Goal: Find specific page/section: Find specific page/section

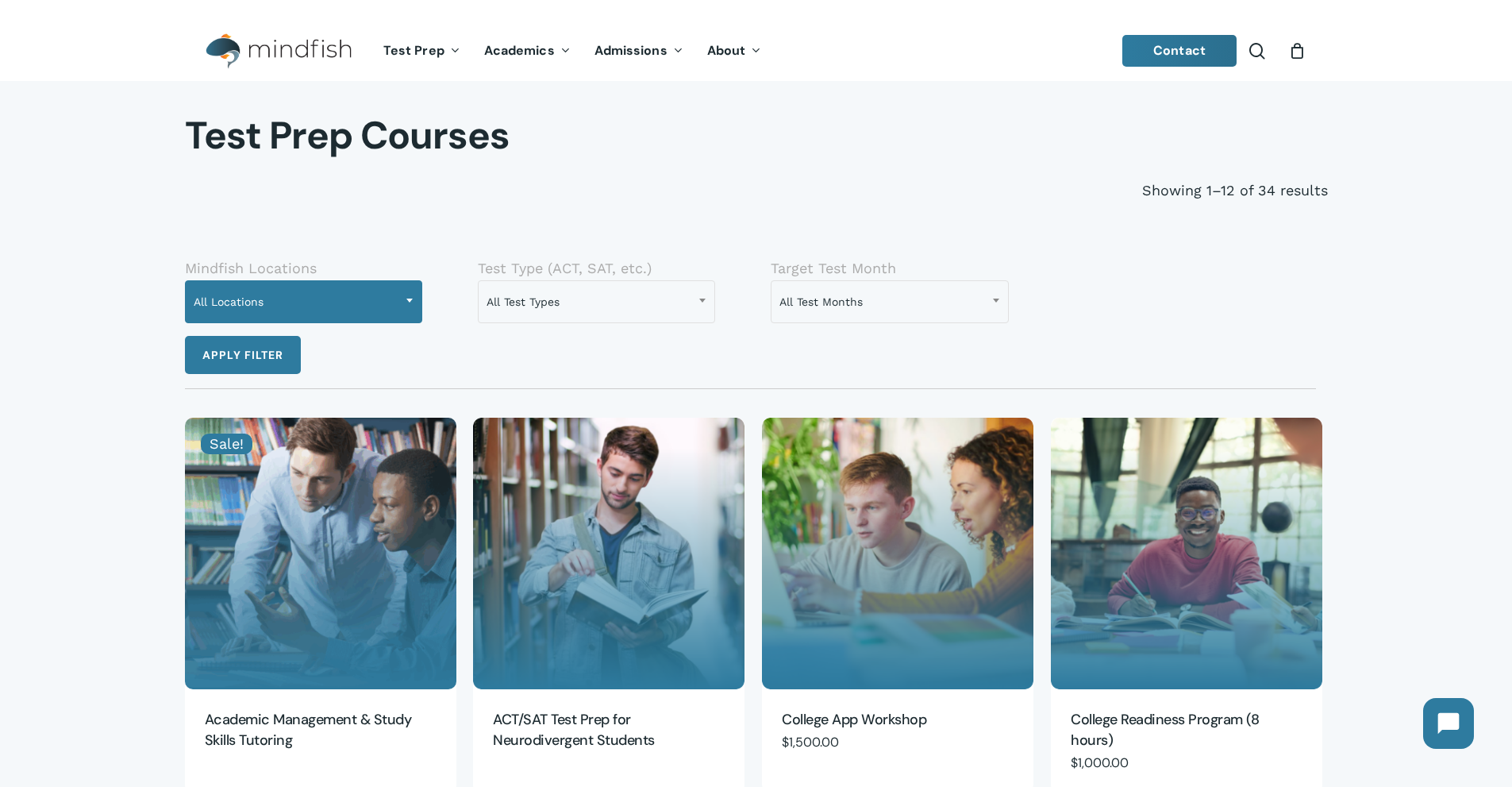
click at [382, 301] on span "All Locations" at bounding box center [303, 301] width 235 height 33
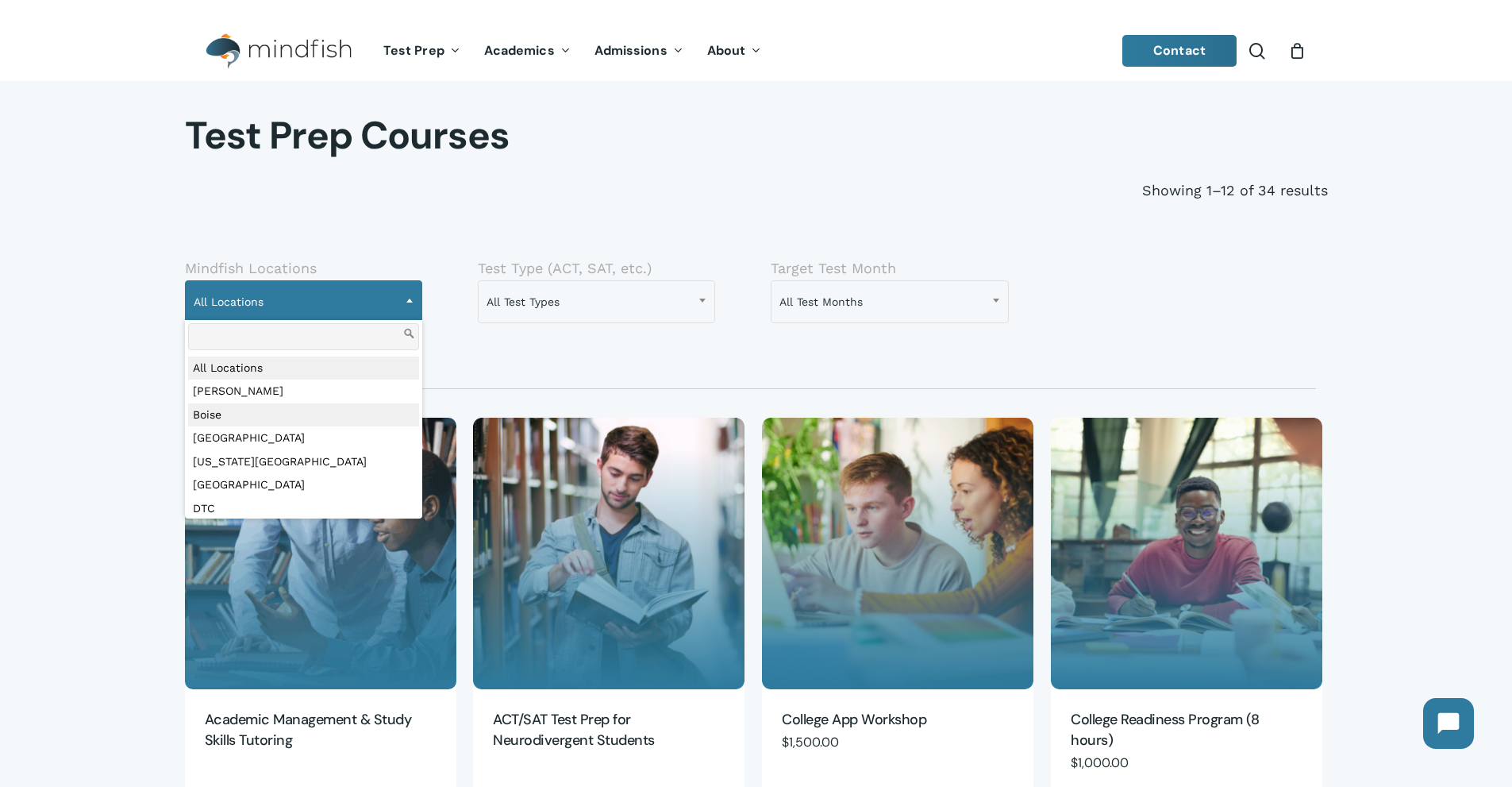
select select "***"
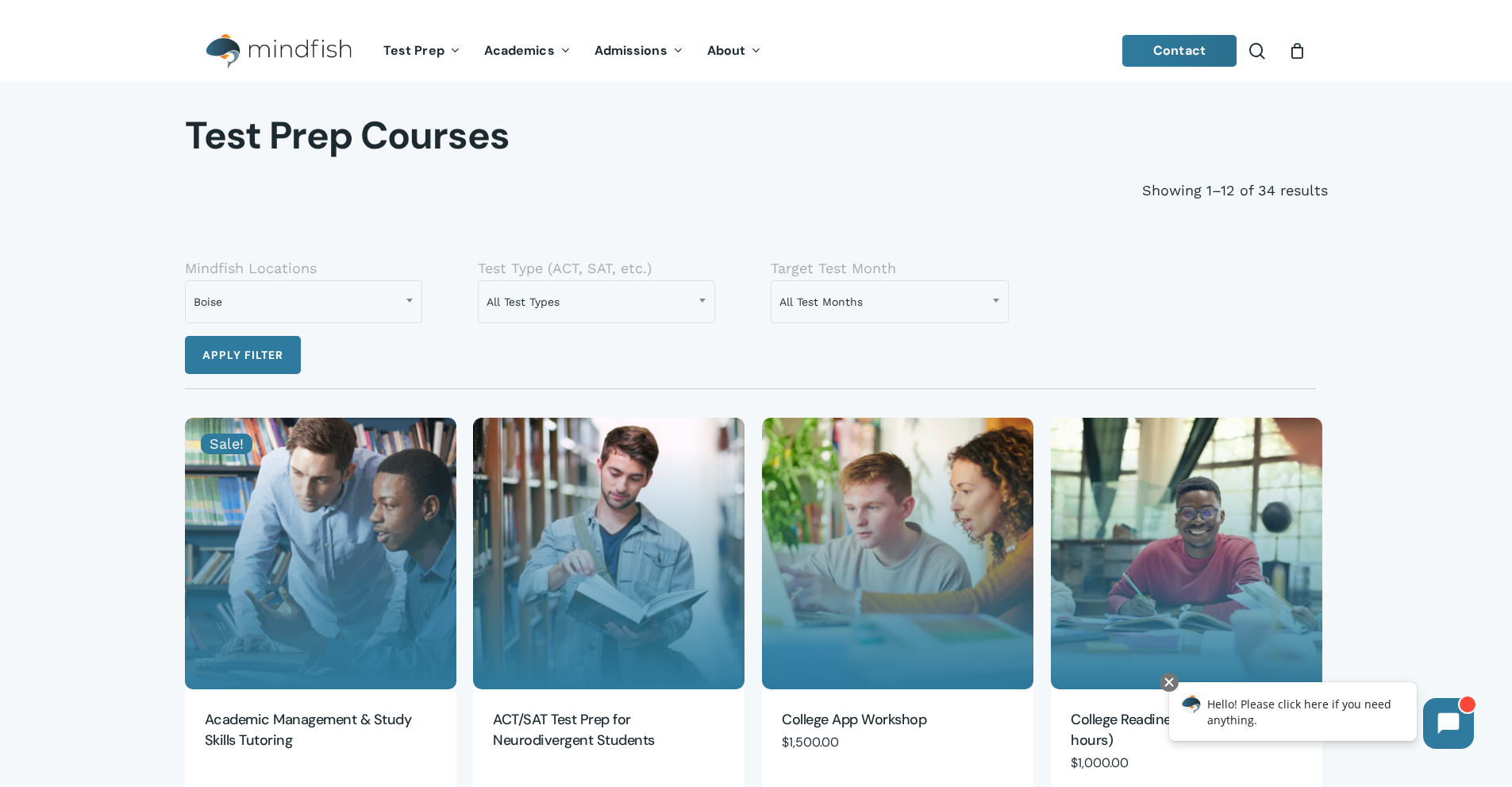
click at [256, 53] on img "Main Menu" at bounding box center [270, 51] width 129 height 36
